Goal: Task Accomplishment & Management: Manage account settings

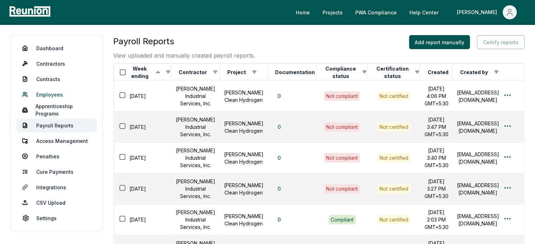
click at [60, 94] on link "Employees" at bounding box center [57, 95] width 80 height 14
click at [56, 66] on link "Contractors" at bounding box center [57, 64] width 80 height 14
click at [61, 49] on link "Dashboard" at bounding box center [57, 48] width 80 height 14
click at [37, 48] on link "Dashboard" at bounding box center [57, 48] width 80 height 14
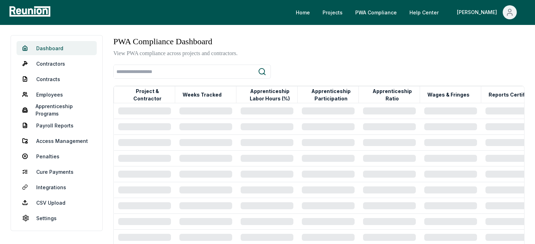
click at [62, 50] on link "Dashboard" at bounding box center [57, 48] width 80 height 14
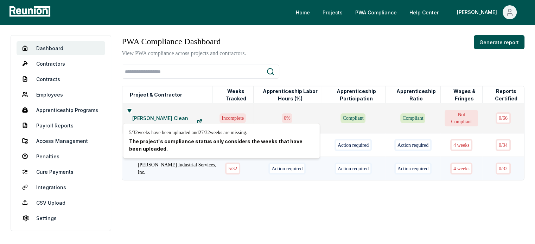
click at [225, 164] on div "5 / 32" at bounding box center [232, 169] width 15 height 12
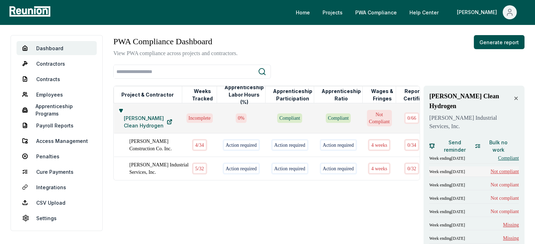
click at [509, 168] on span "Not compliant" at bounding box center [504, 171] width 28 height 7
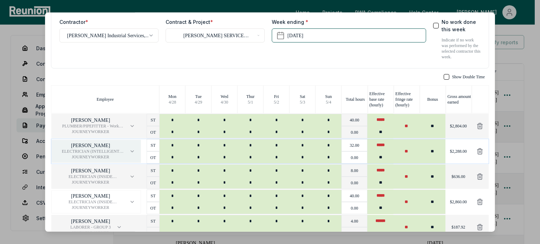
scroll to position [52, 0]
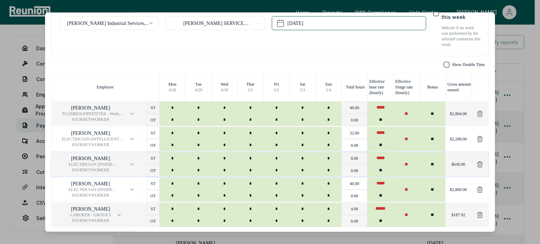
click at [379, 152] on div "[PERSON_NAME] ELECTRICIAN (INSIDE ELECTRICAL WORK) - Journeyman Electrician JOU…" at bounding box center [270, 164] width 438 height 25
type input "**"
click at [379, 149] on input "**" at bounding box center [380, 146] width 26 height 12
click at [400, 145] on input "**" at bounding box center [406, 140] width 26 height 24
type input "**"
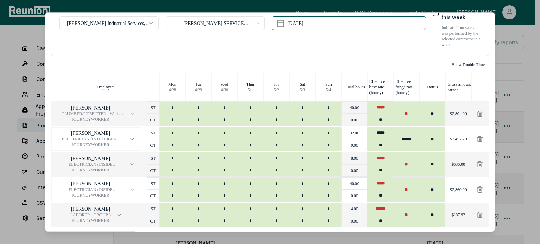
type input "******"
click at [407, 69] on div "Show Double Time Employee [DATE] [DATE] [DATE] [DATE] [DATE] [DATE] [DATE] Tota…" at bounding box center [270, 152] width 438 height 180
drag, startPoint x: 443, startPoint y: 138, endPoint x: 464, endPoint y: 138, distance: 20.4
click at [464, 138] on div "$3,457.28" at bounding box center [458, 139] width 26 height 25
click at [453, 142] on p "$3,457.28" at bounding box center [458, 140] width 17 height 6
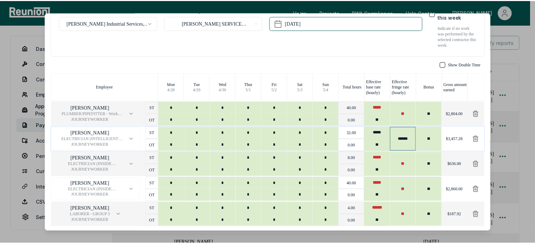
scroll to position [0, 0]
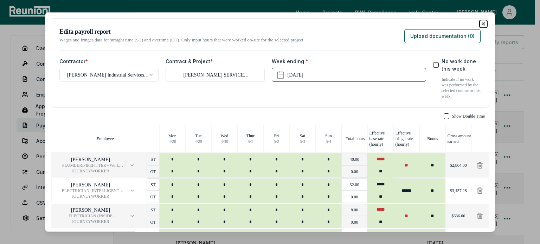
click at [480, 21] on icon "button" at bounding box center [483, 24] width 6 height 6
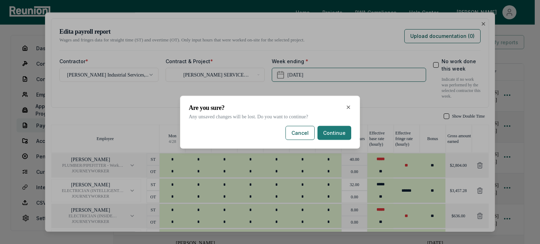
click at [330, 134] on button "Continue" at bounding box center [334, 133] width 34 height 14
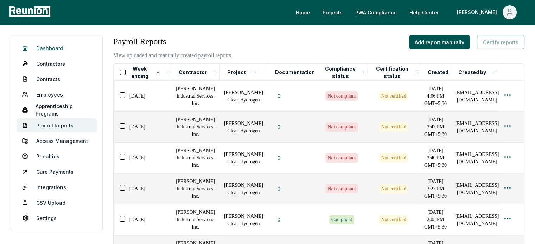
click at [62, 46] on link "Dashboard" at bounding box center [57, 48] width 80 height 14
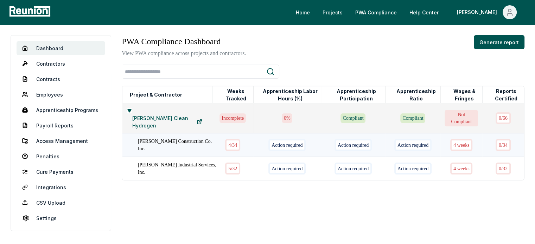
click at [225, 142] on div "4 / 34" at bounding box center [232, 145] width 15 height 12
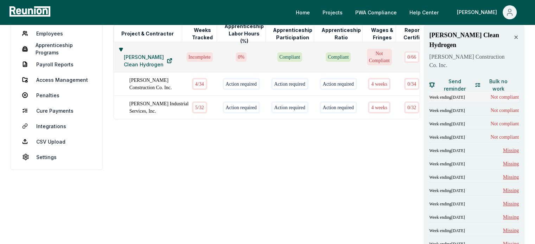
scroll to position [62, 0]
click at [494, 107] on span "Not compliant" at bounding box center [504, 110] width 28 height 7
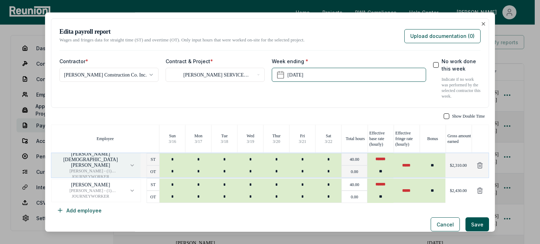
click at [104, 159] on p "EFREN DE DIOS RAMIREZ" at bounding box center [90, 160] width 66 height 17
click at [321, 109] on div "**********" at bounding box center [270, 118] width 438 height 200
click at [128, 173] on button "EFREN DE DIOS RAMIREZ CARPENTER - (1) Carpenter, Cabinet Installer, Insulation …" at bounding box center [96, 166] width 90 height 34
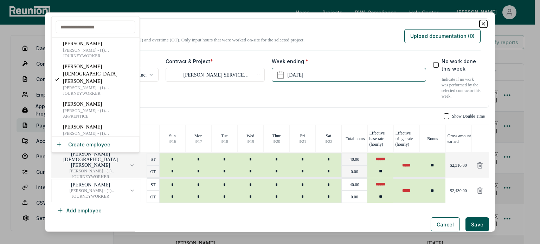
click at [480, 24] on icon "button" at bounding box center [483, 24] width 6 height 6
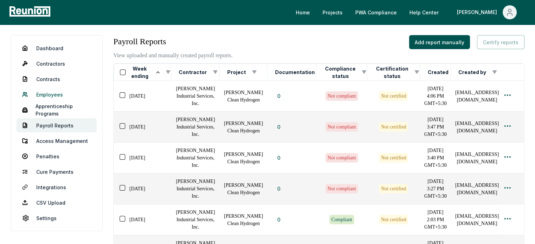
click at [58, 92] on link "Employees" at bounding box center [57, 95] width 80 height 14
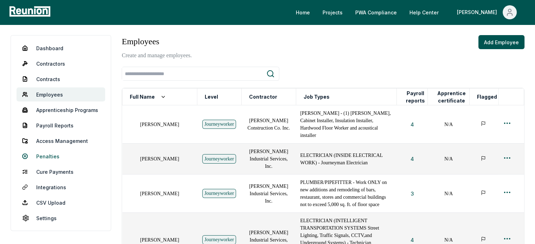
click at [49, 153] on link "Penalties" at bounding box center [61, 156] width 89 height 14
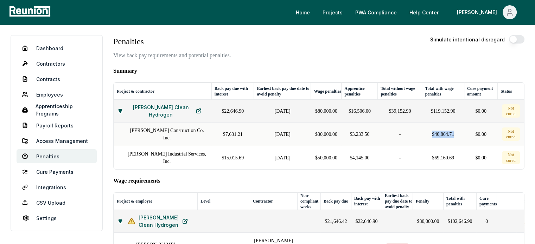
drag, startPoint x: 424, startPoint y: 133, endPoint x: 457, endPoint y: 133, distance: 33.0
click at [457, 133] on td "$40,864.71" at bounding box center [443, 135] width 42 height 24
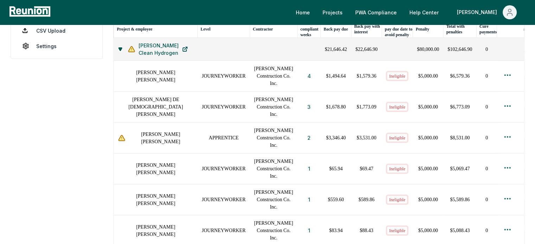
scroll to position [172, 0]
click at [124, 141] on icon at bounding box center [121, 138] width 6 height 5
click at [146, 146] on h1 "DANIEL ENCISO" at bounding box center [160, 138] width 65 height 15
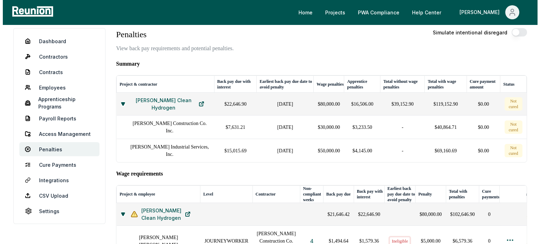
scroll to position [0, 0]
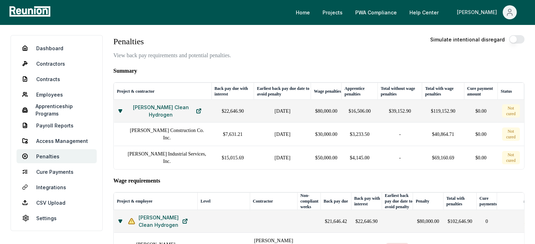
click at [509, 13] on icon "Main" at bounding box center [509, 14] width 5 height 2
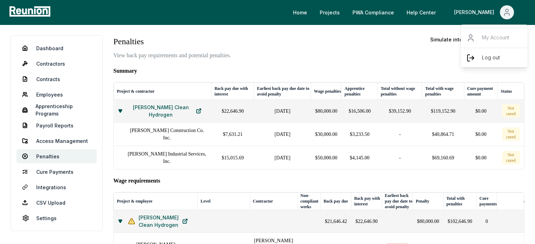
click at [476, 53] on div "Log out" at bounding box center [493, 58] width 67 height 20
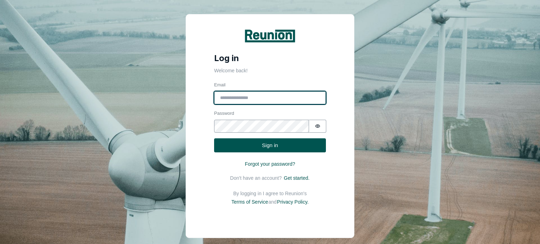
type input "**********"
